Goal: Task Accomplishment & Management: Complete application form

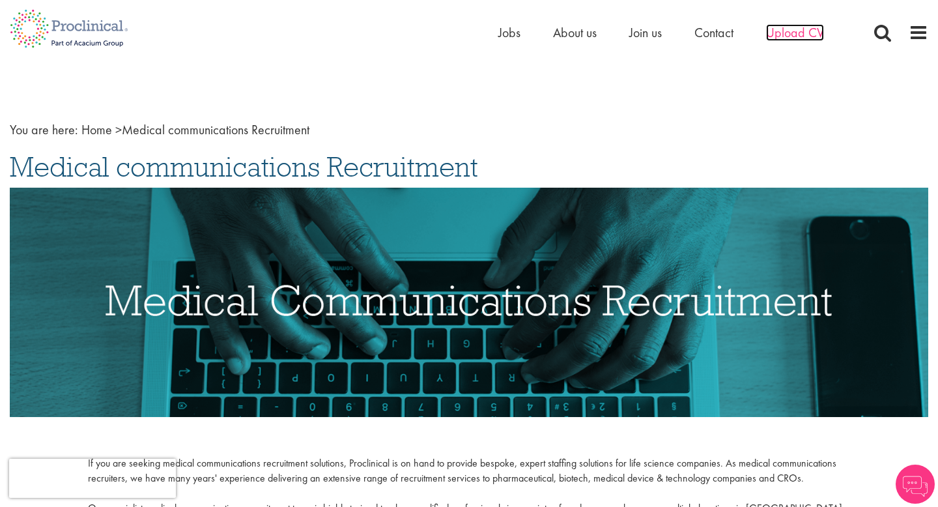
click at [769, 25] on span "Upload CV" at bounding box center [795, 32] width 58 height 17
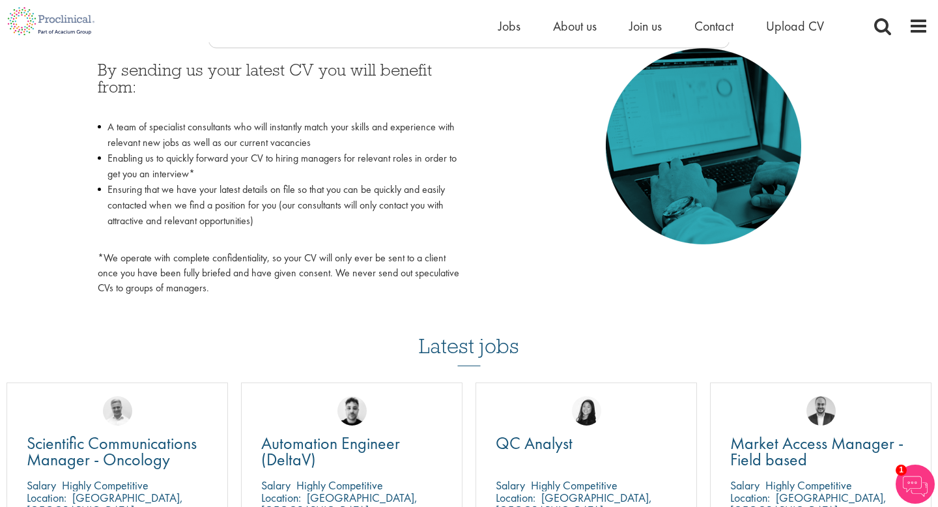
scroll to position [611, 0]
